Goal: Task Accomplishment & Management: Use online tool/utility

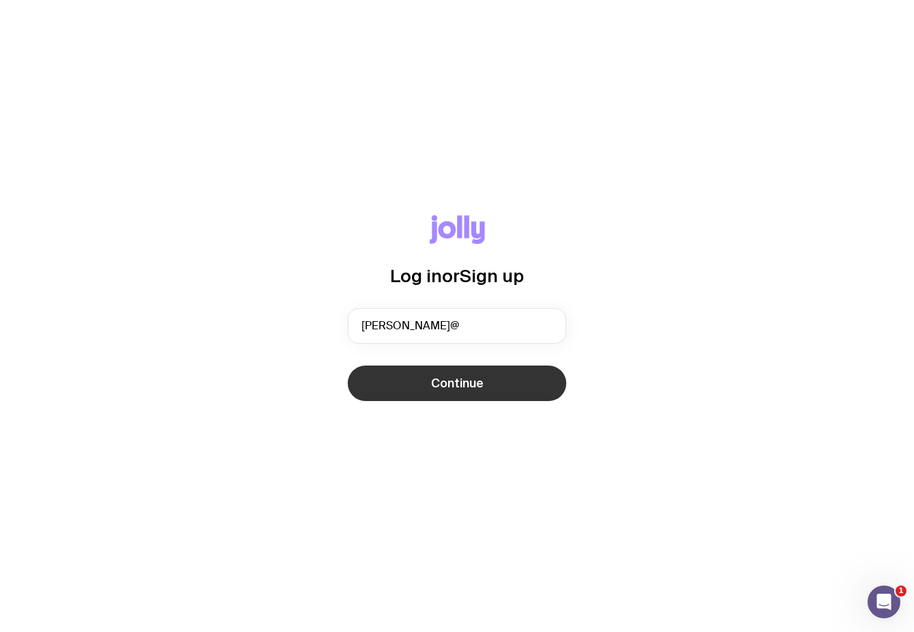
type input "[PERSON_NAME][EMAIL_ADDRESS][DOMAIN_NAME]"
click at [481, 391] on button "Continue" at bounding box center [457, 383] width 219 height 36
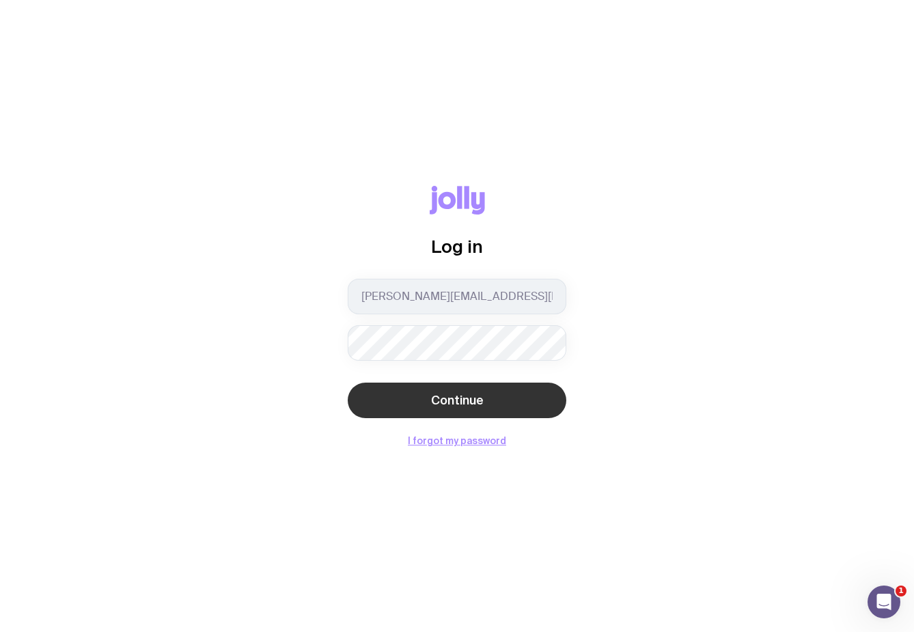
click at [466, 391] on button "Continue" at bounding box center [457, 400] width 219 height 36
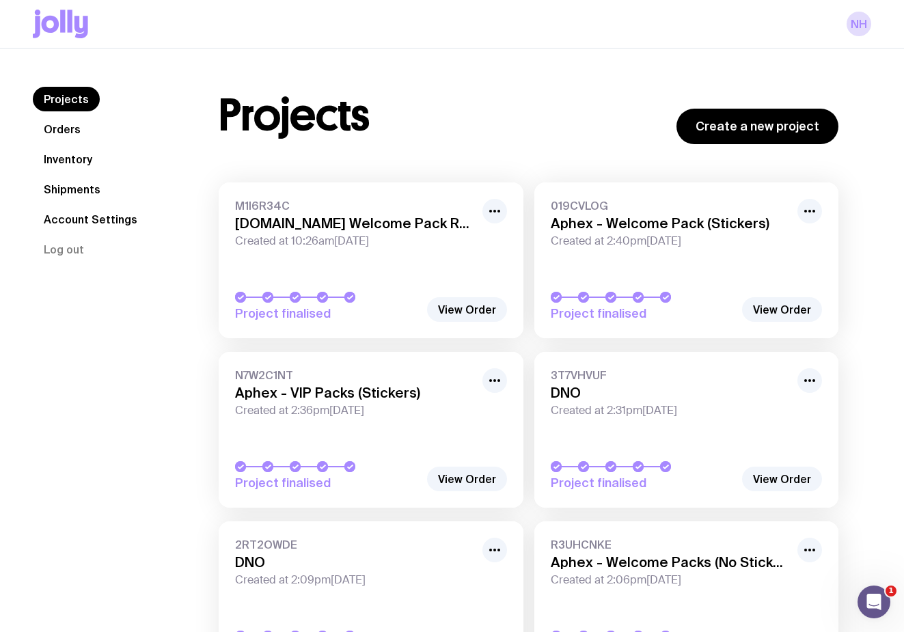
click at [72, 156] on link "Inventory" at bounding box center [68, 159] width 70 height 25
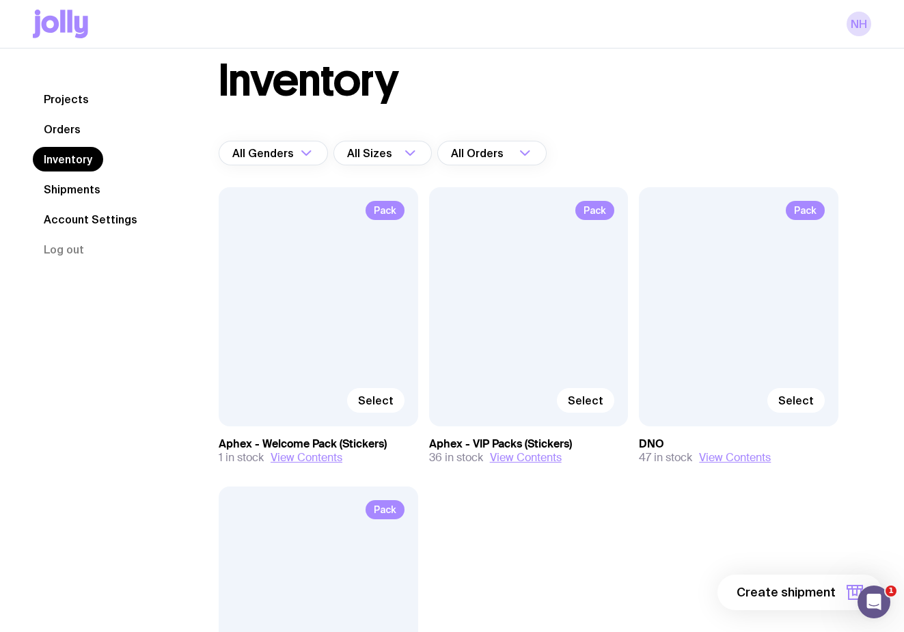
scroll to position [27, 0]
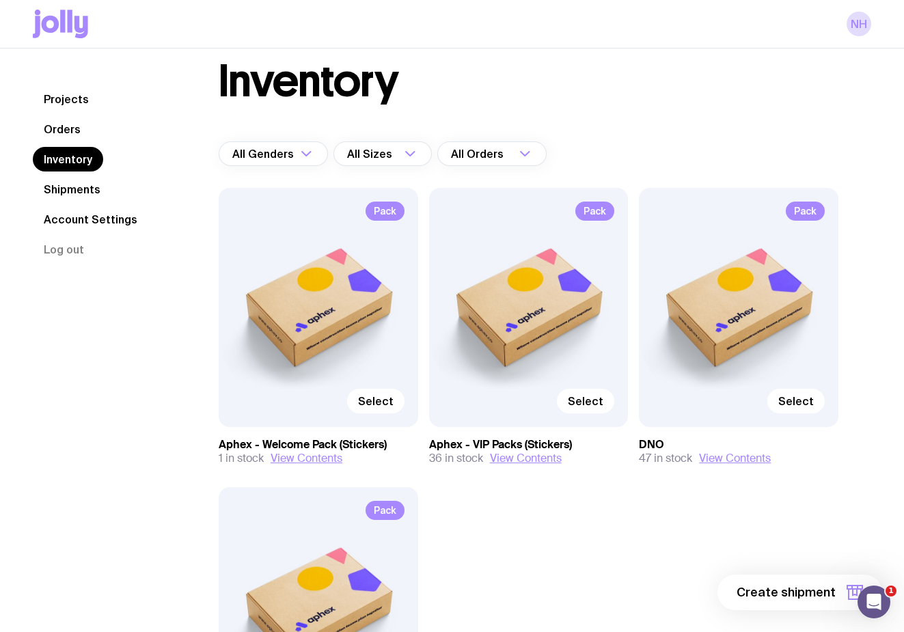
click at [71, 186] on link "Shipments" at bounding box center [72, 189] width 79 height 25
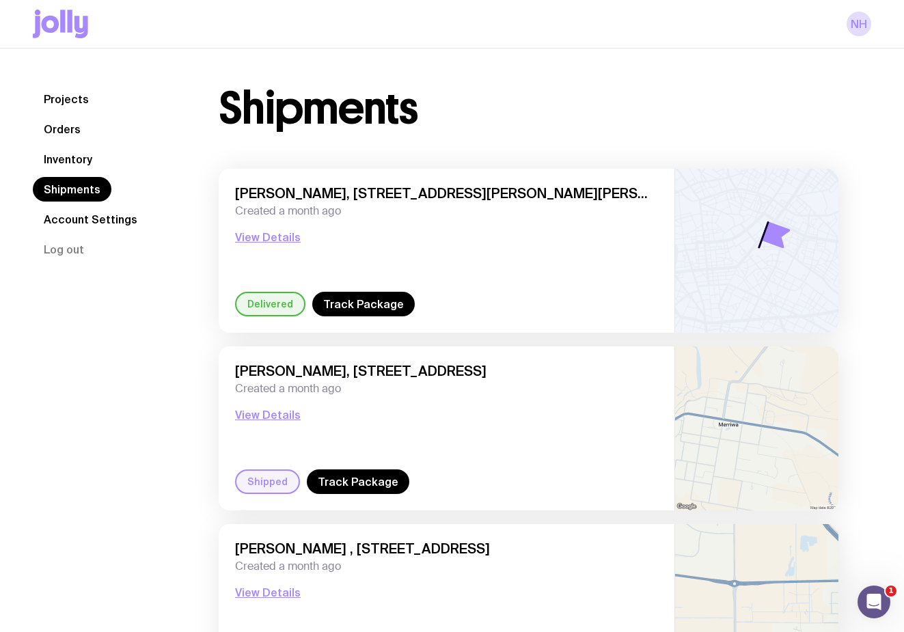
click at [59, 167] on link "Inventory" at bounding box center [68, 159] width 70 height 25
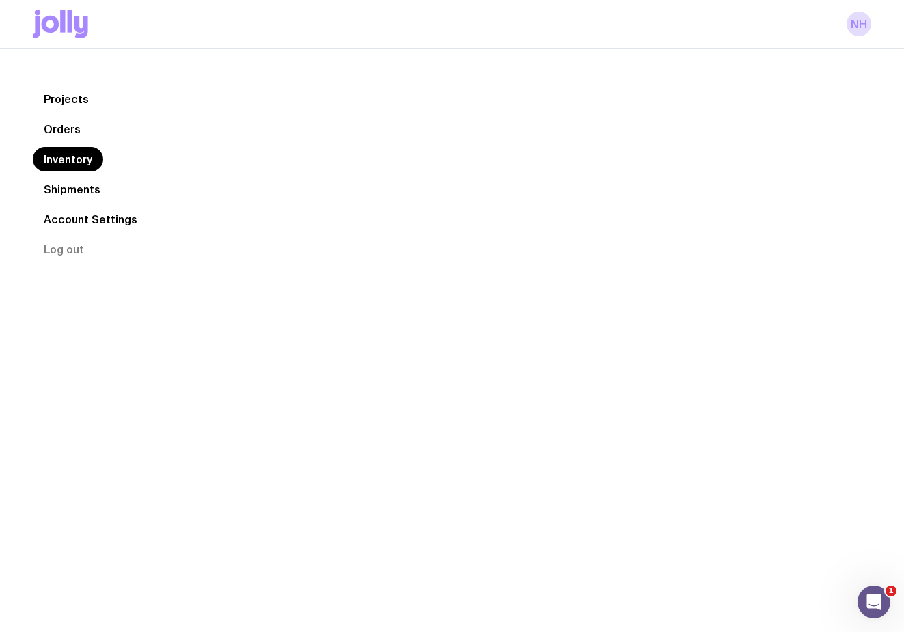
click at [59, 126] on link "Orders" at bounding box center [62, 129] width 59 height 25
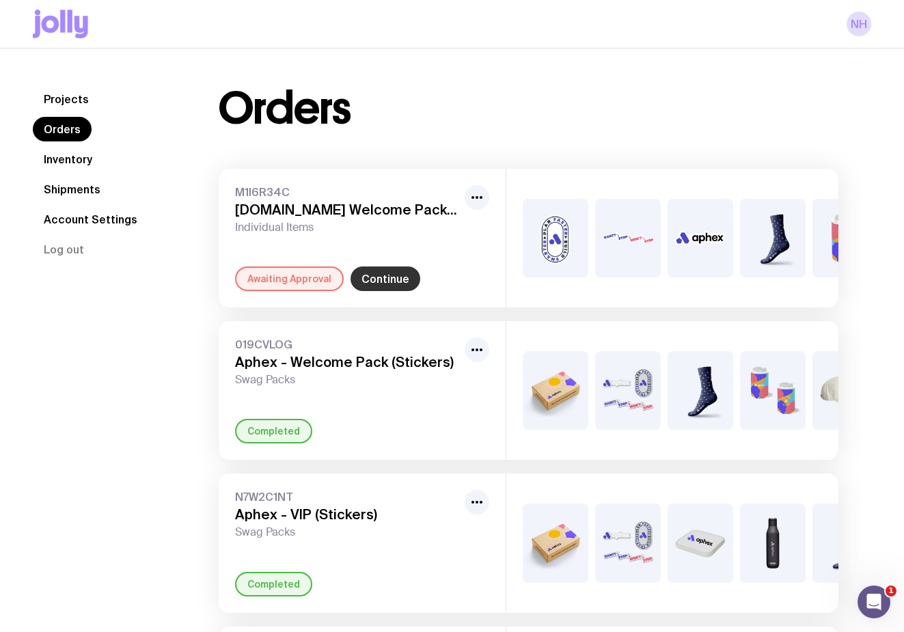
click at [383, 289] on link "Continue" at bounding box center [385, 278] width 70 height 25
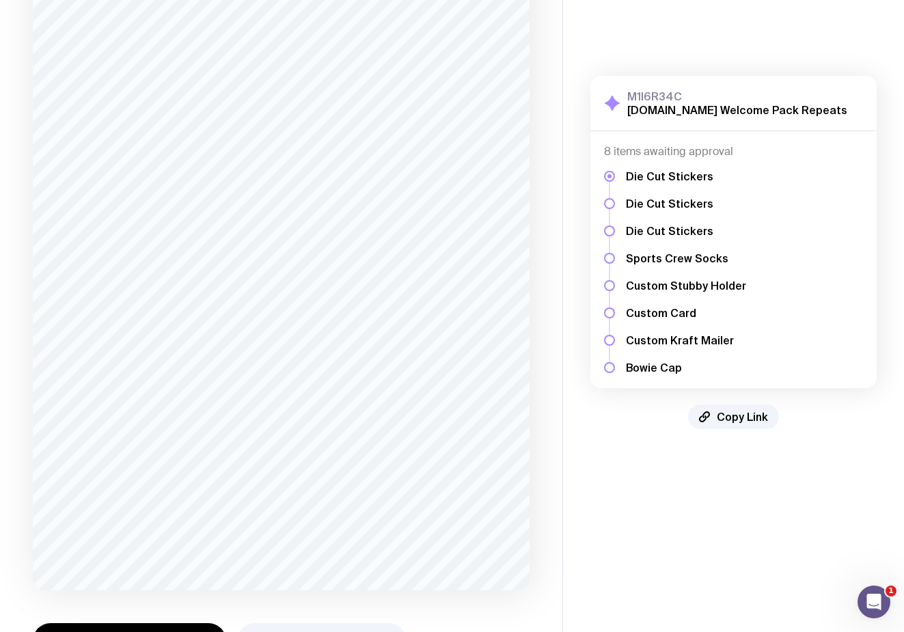
scroll to position [275, 0]
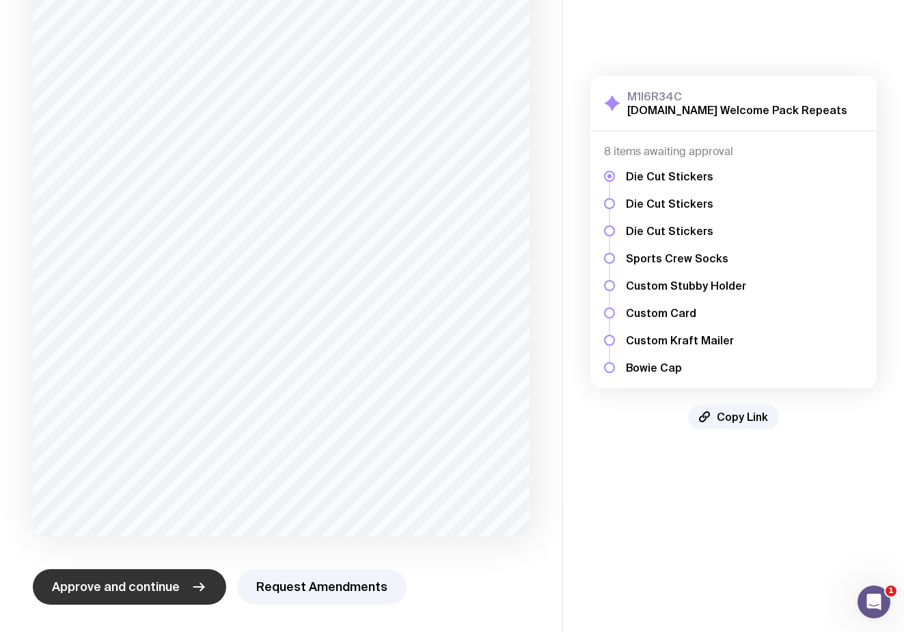
click at [55, 587] on span "Approve and continue" at bounding box center [116, 587] width 128 height 16
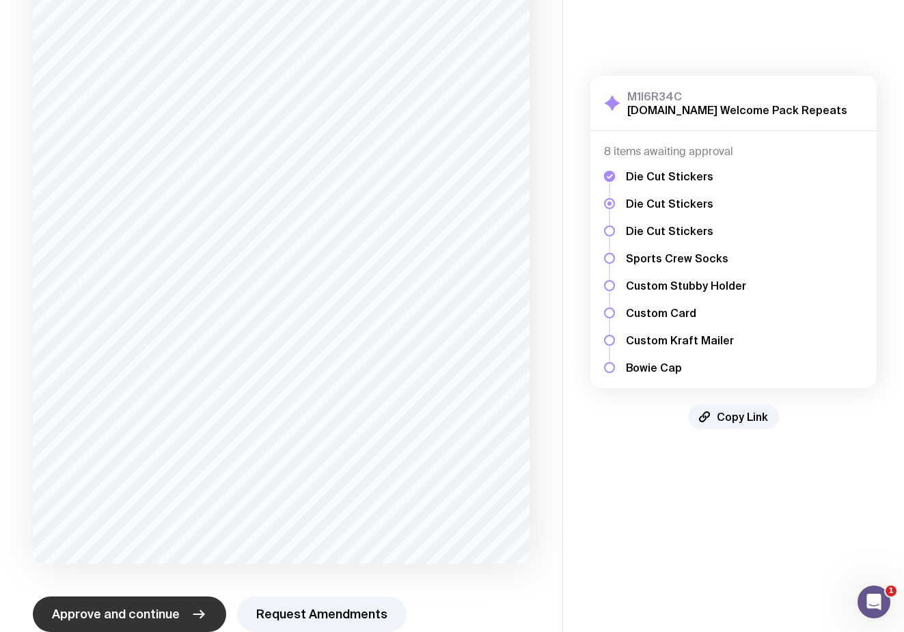
scroll to position [260, 0]
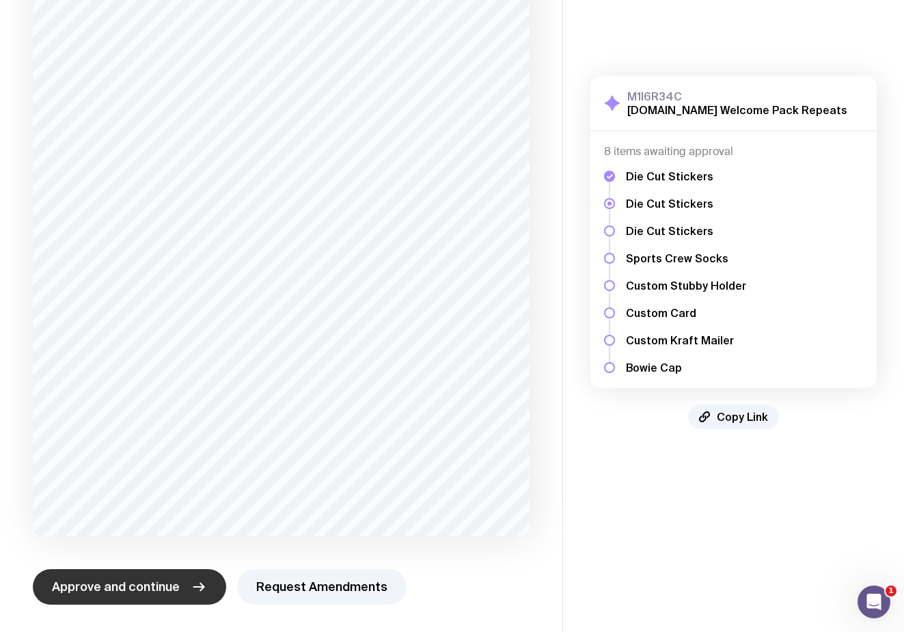
click at [124, 591] on span "Approve and continue" at bounding box center [116, 587] width 128 height 16
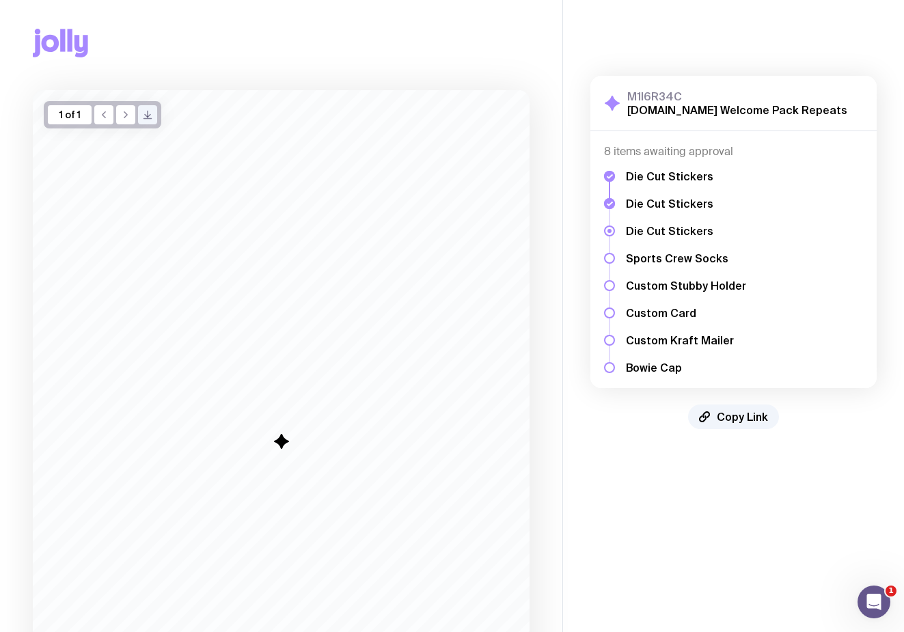
scroll to position [0, 0]
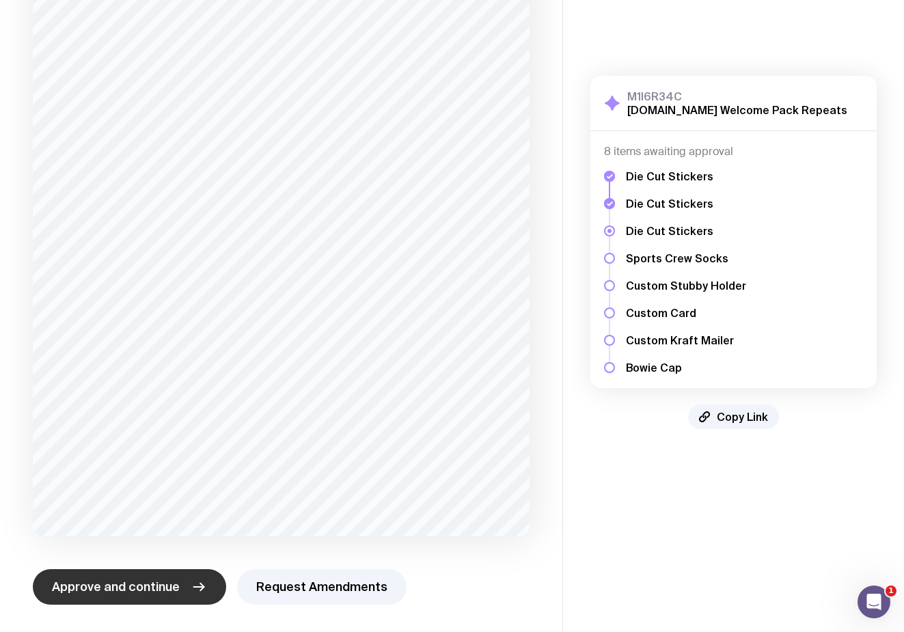
click at [114, 589] on span "Approve and continue" at bounding box center [116, 587] width 128 height 16
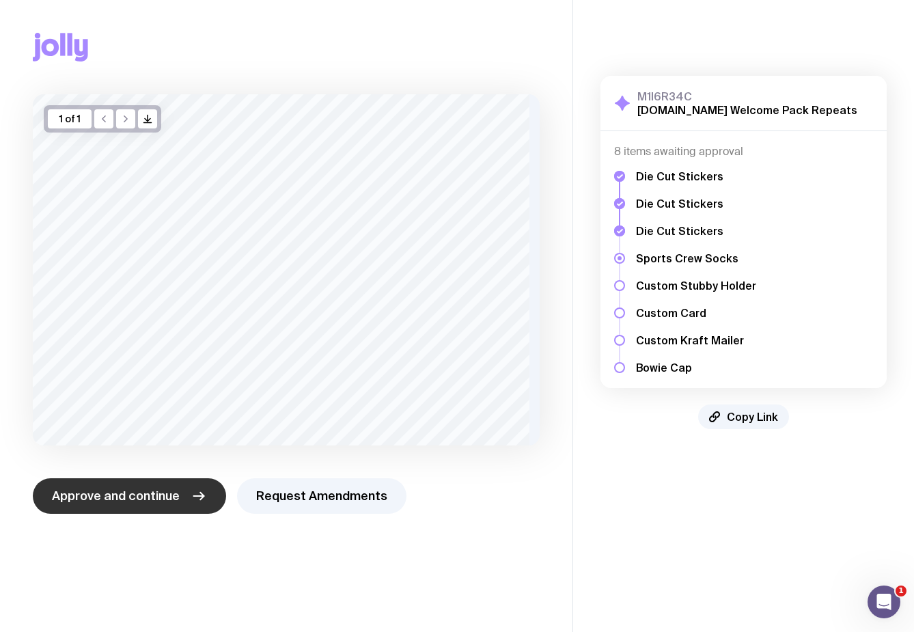
click at [158, 478] on button "Approve and continue" at bounding box center [129, 496] width 193 height 36
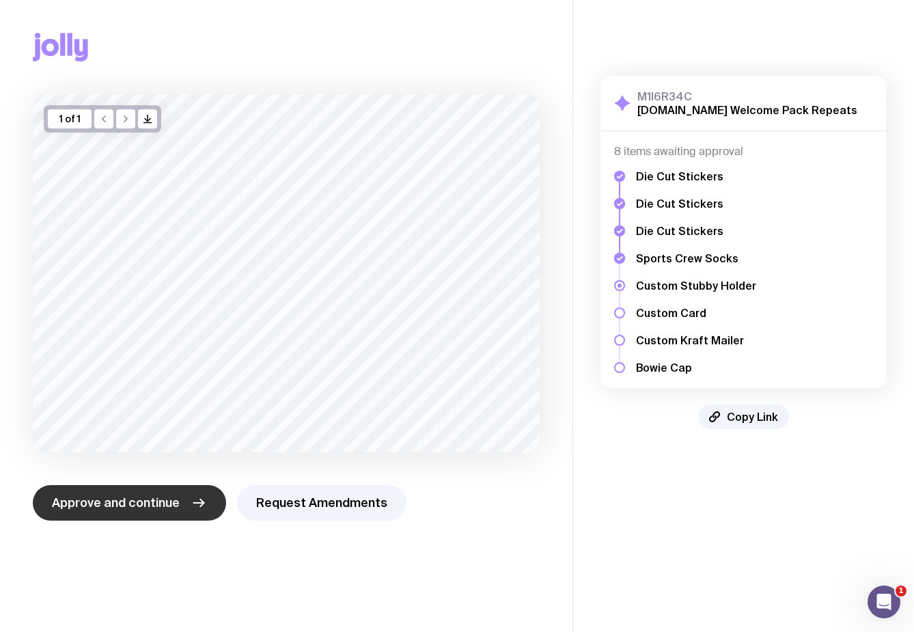
click at [106, 497] on span "Approve and continue" at bounding box center [116, 503] width 128 height 16
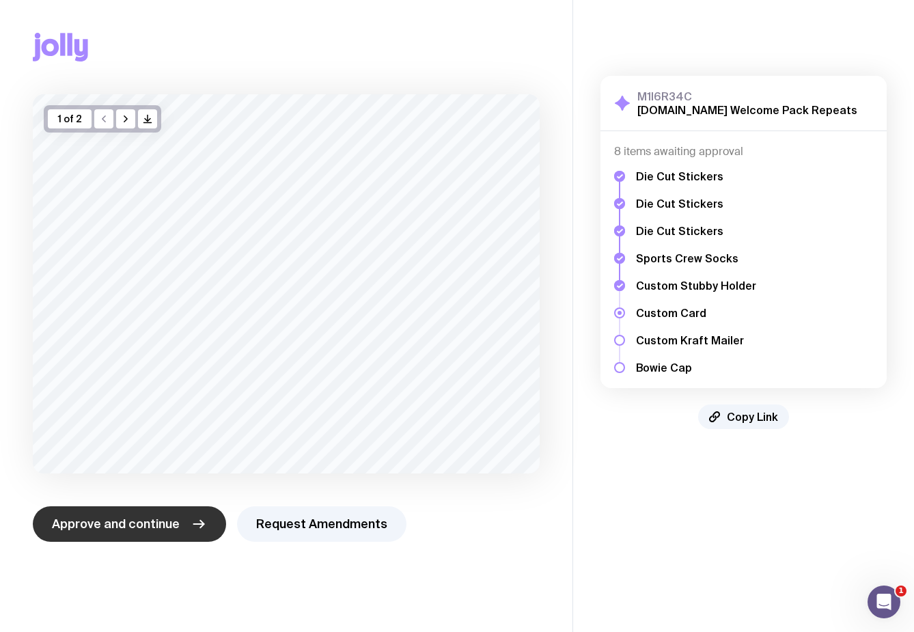
click at [120, 531] on span "Approve and continue" at bounding box center [116, 524] width 128 height 16
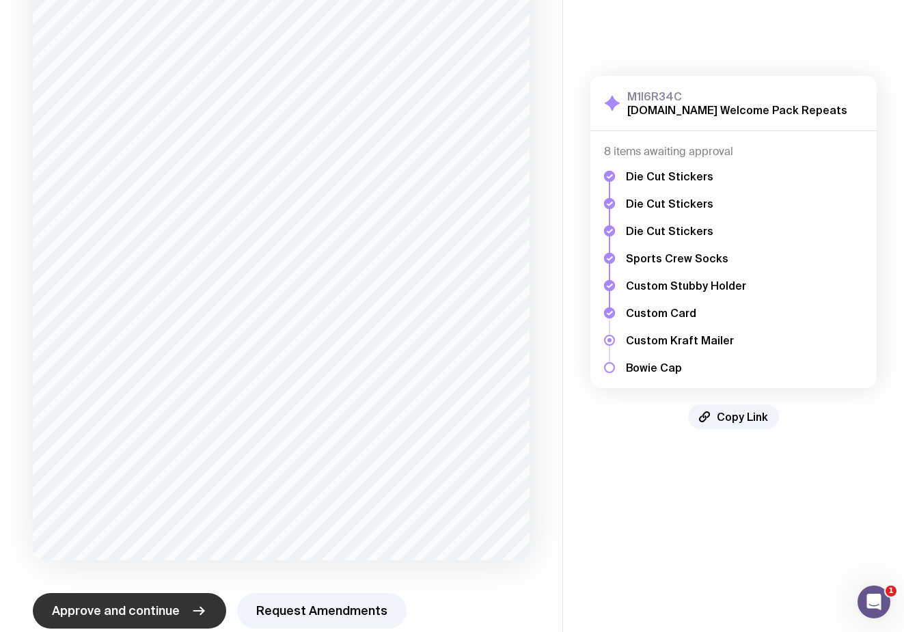
scroll to position [275, 0]
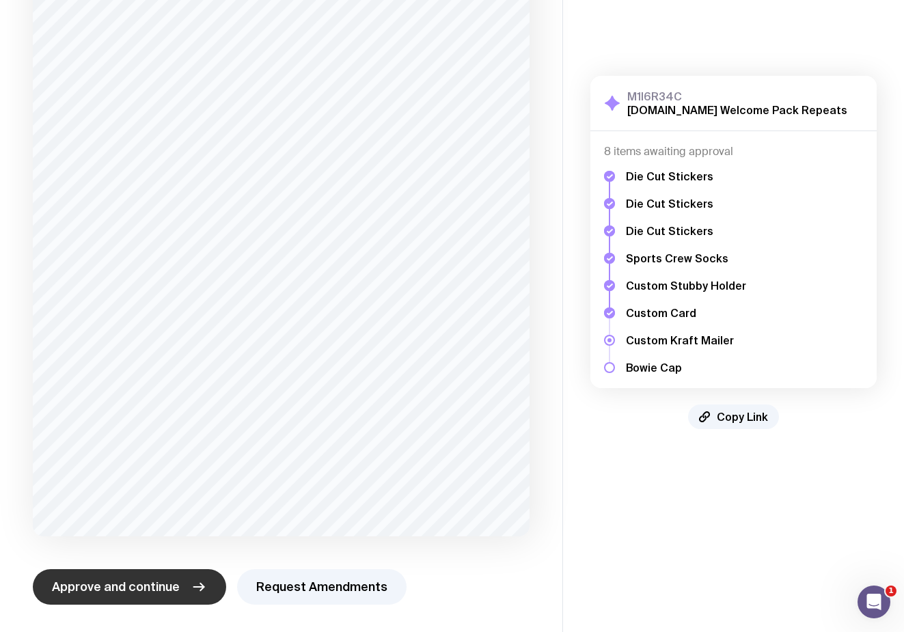
click at [637, 309] on h5 "Custom Card" at bounding box center [686, 313] width 120 height 14
click at [607, 304] on div at bounding box center [609, 271] width 11 height 205
click at [604, 275] on div at bounding box center [609, 271] width 11 height 205
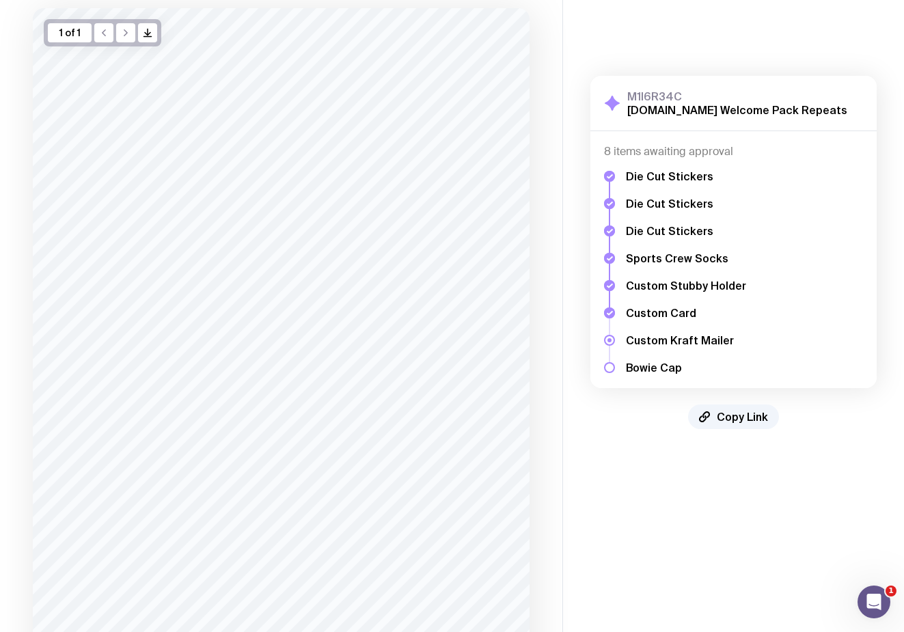
scroll to position [0, 0]
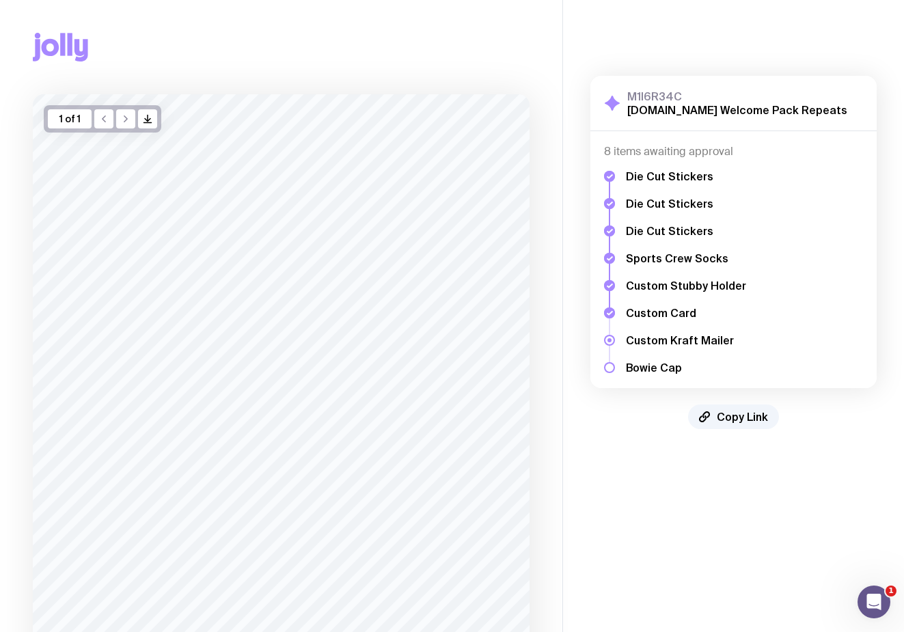
click at [81, 115] on div "1 of 1" at bounding box center [70, 118] width 44 height 19
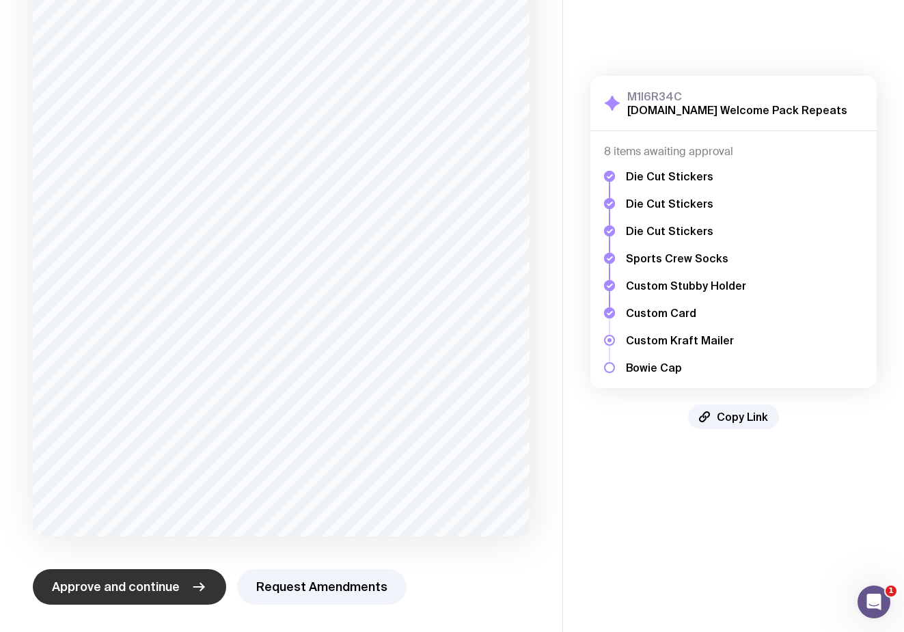
click at [184, 574] on button "Approve and continue" at bounding box center [129, 587] width 193 height 36
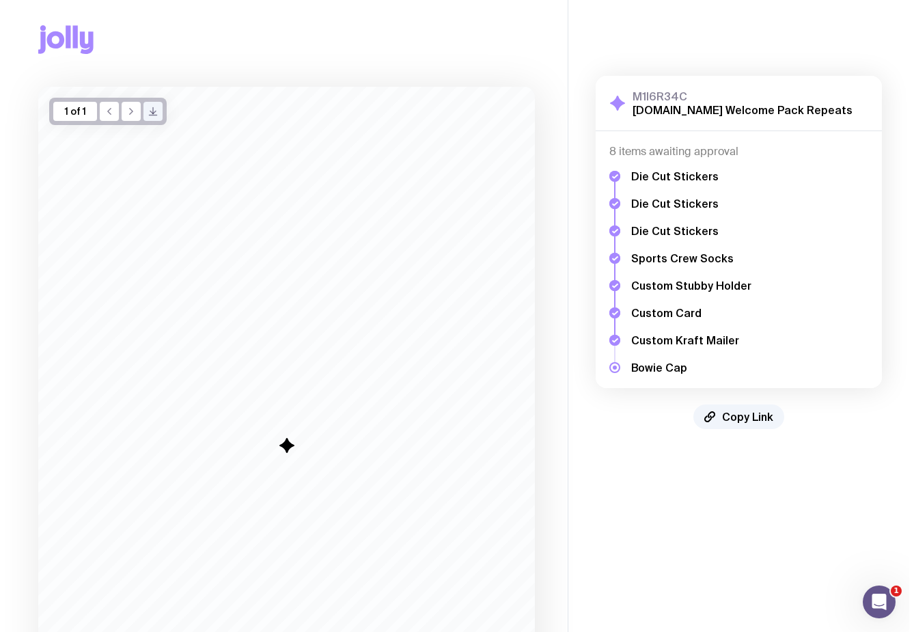
scroll to position [0, 0]
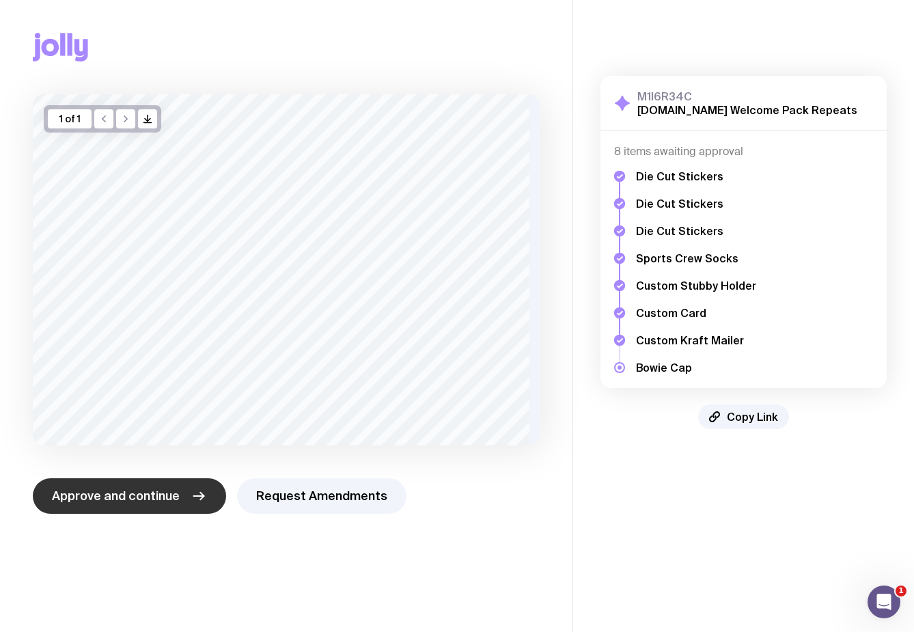
click at [115, 495] on span "Approve and continue" at bounding box center [116, 496] width 128 height 16
